Goal: Task Accomplishment & Management: Manage account settings

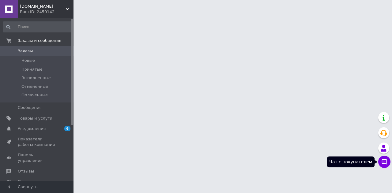
click at [385, 163] on icon at bounding box center [384, 162] width 6 height 6
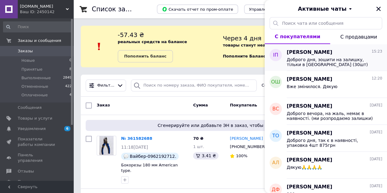
click at [339, 61] on span "Доброго дня, зошити на залишку, тільки в [GEOGRAPHIC_DATA] (30шт)" at bounding box center [330, 62] width 87 height 10
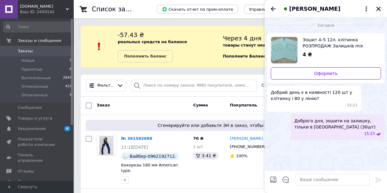
click at [377, 11] on icon "Закрыть" at bounding box center [379, 9] width 6 height 6
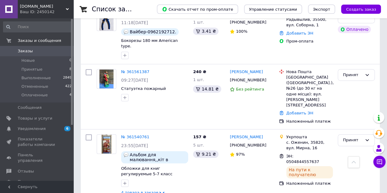
scroll to position [31, 0]
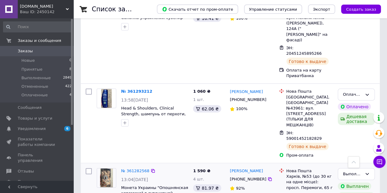
scroll to position [642, 0]
